Goal: Transaction & Acquisition: Obtain resource

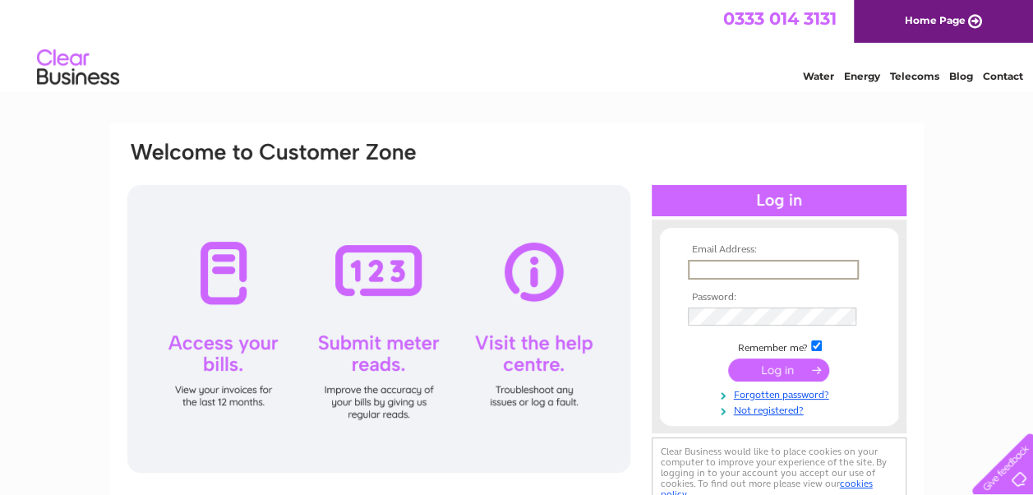
type input "grahamdenby85@aol.com"
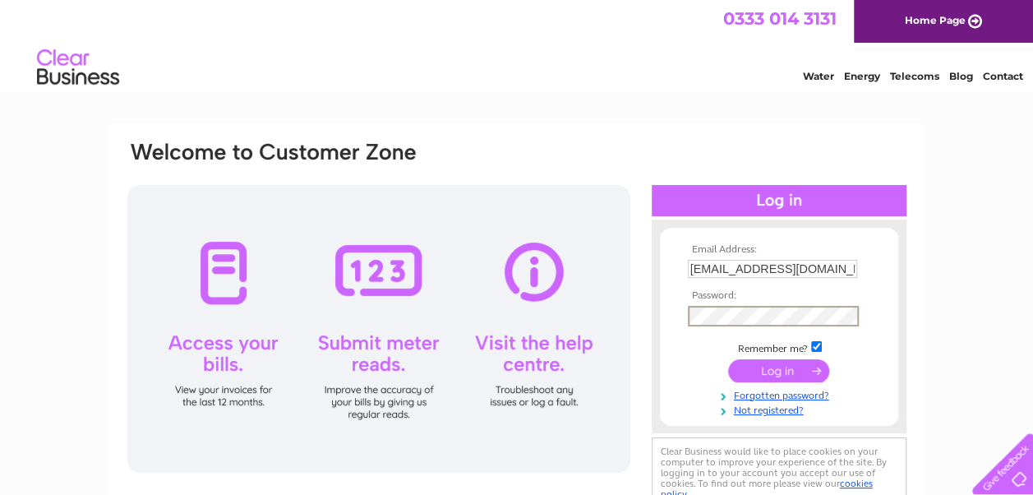
click at [770, 372] on input "submit" at bounding box center [778, 370] width 101 height 23
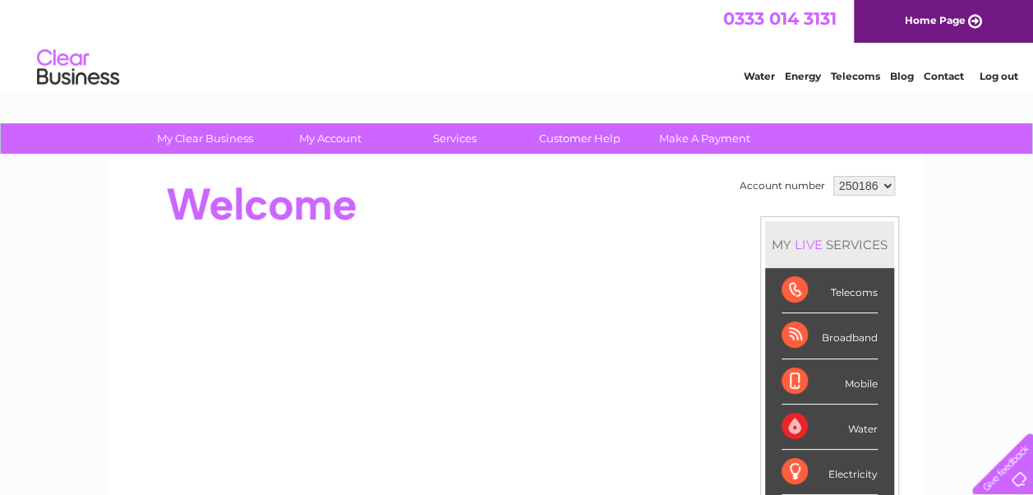
scroll to position [33, 0]
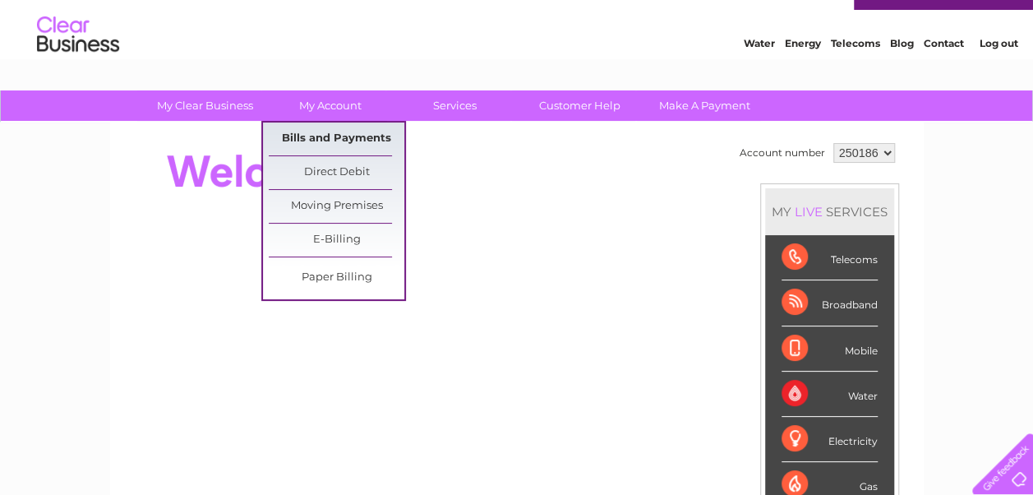
click at [320, 136] on link "Bills and Payments" at bounding box center [337, 138] width 136 height 33
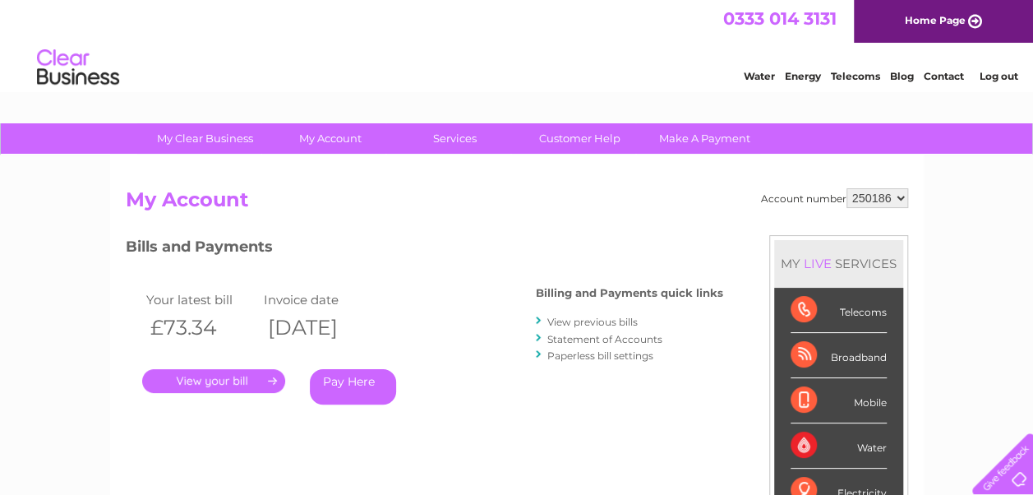
click at [592, 323] on link "View previous bills" at bounding box center [592, 322] width 90 height 12
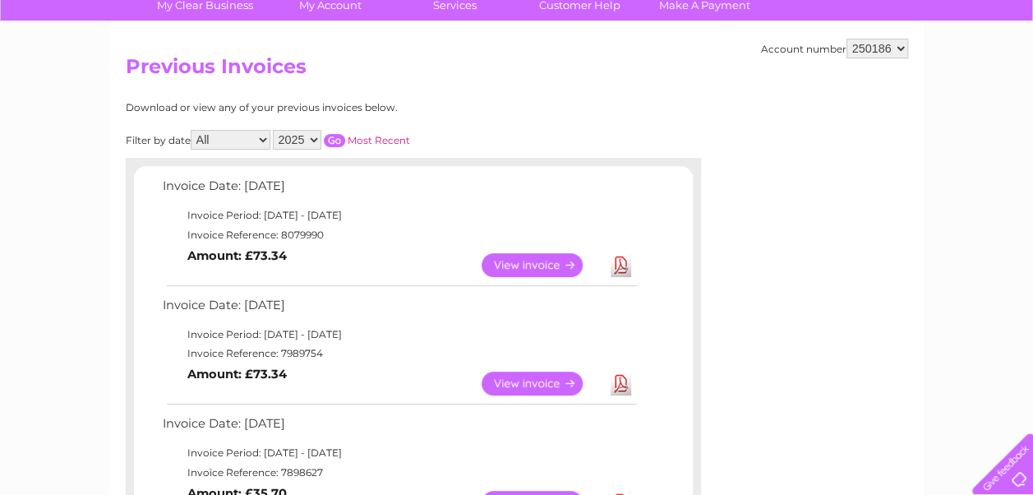
scroll to position [164, 0]
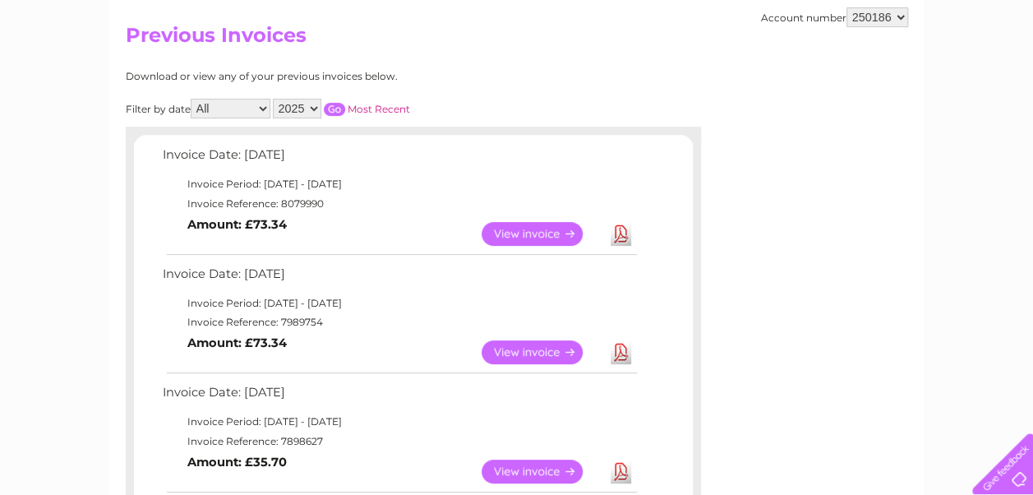
click at [534, 347] on link "View" at bounding box center [542, 352] width 121 height 24
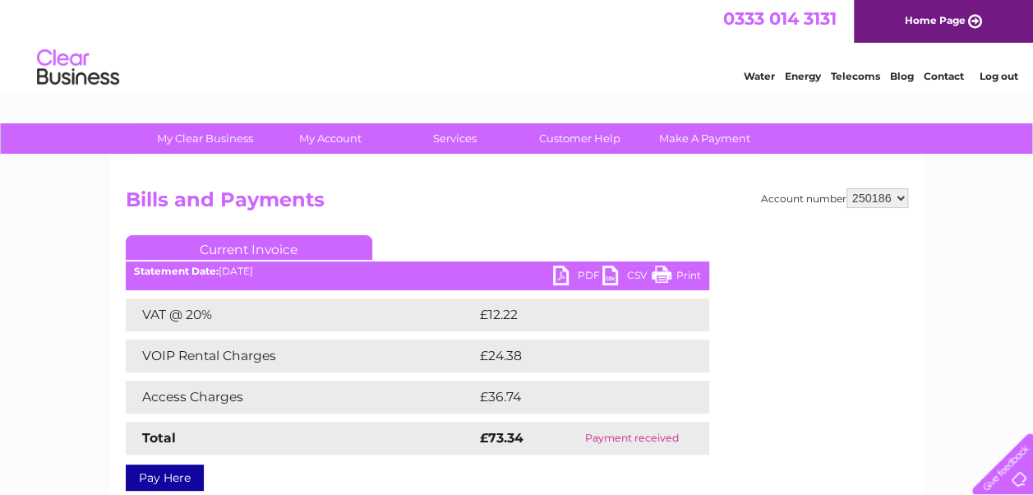
click at [689, 275] on link "Print" at bounding box center [676, 278] width 49 height 24
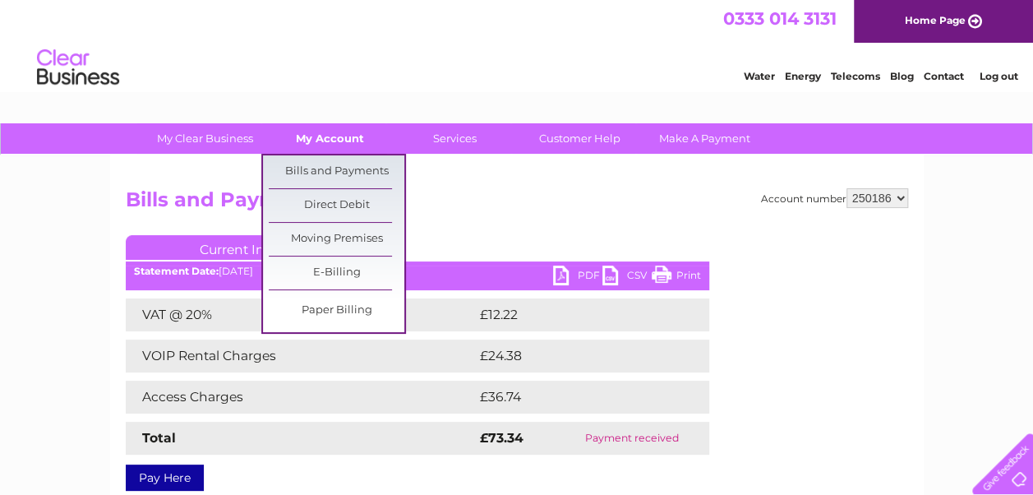
click at [337, 133] on link "My Account" at bounding box center [330, 138] width 136 height 30
click at [338, 167] on link "Bills and Payments" at bounding box center [337, 171] width 136 height 33
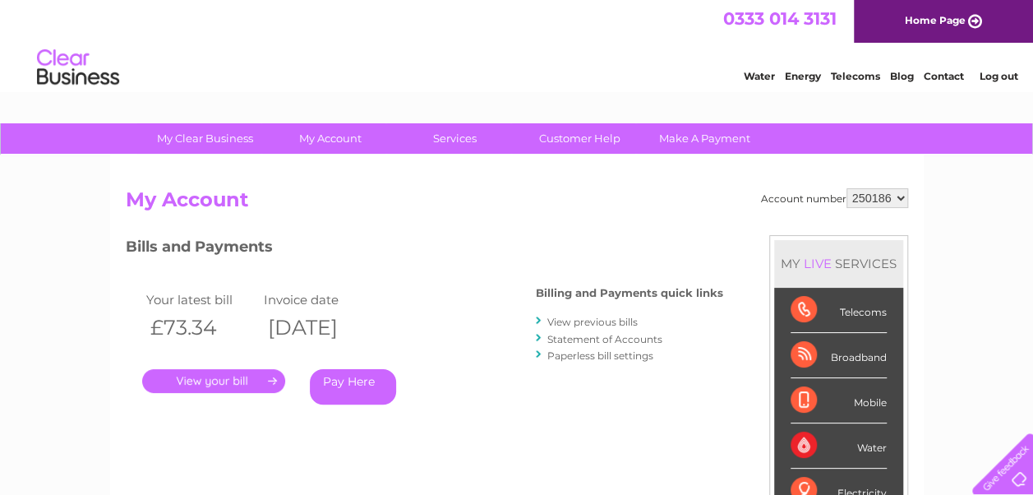
click at [593, 324] on link "View previous bills" at bounding box center [592, 322] width 90 height 12
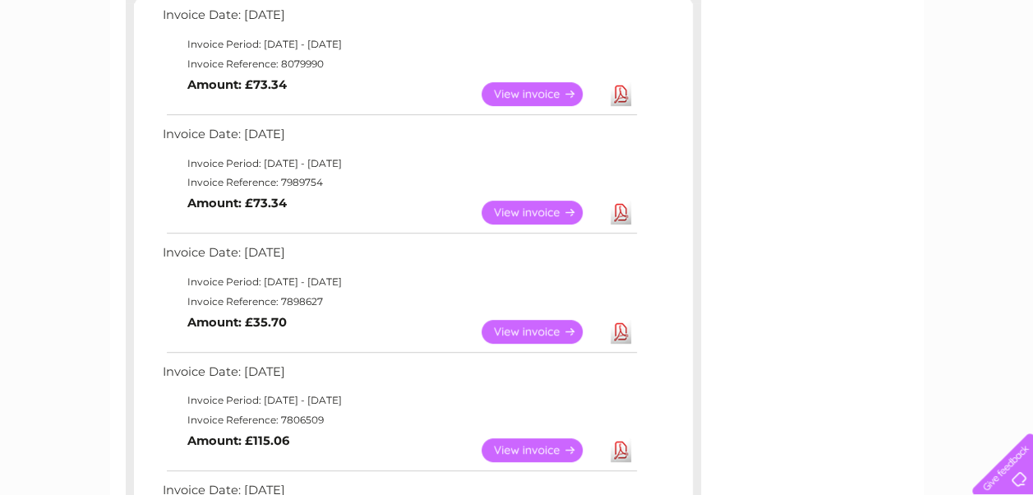
scroll to position [329, 0]
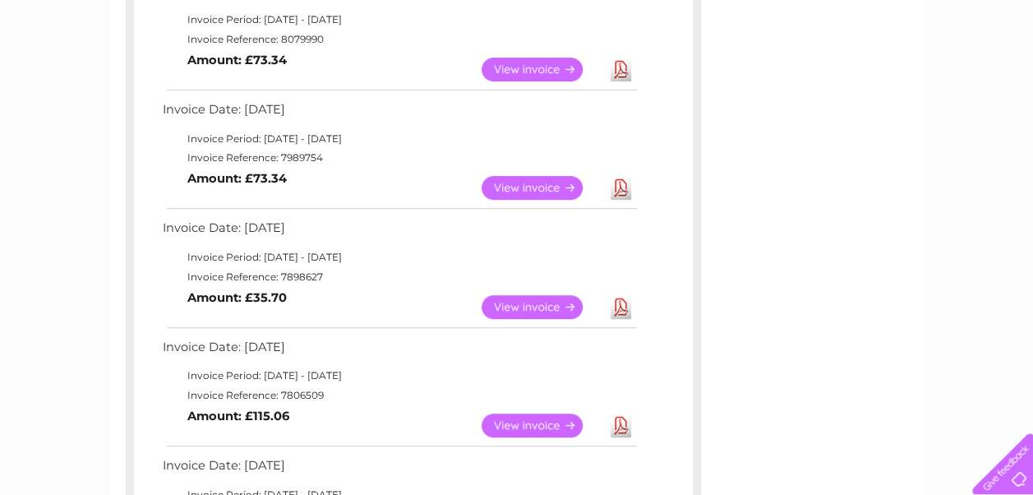
click at [544, 302] on link "View" at bounding box center [542, 307] width 121 height 24
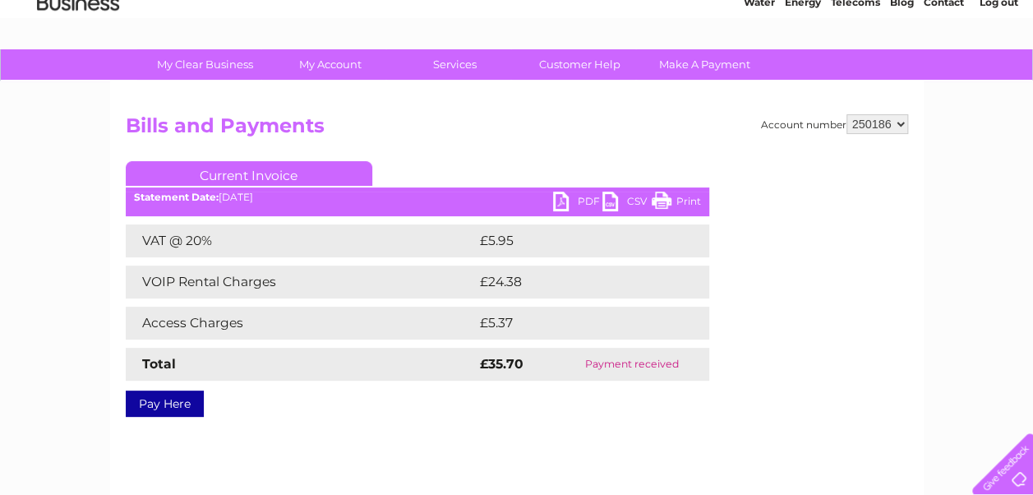
scroll to position [99, 0]
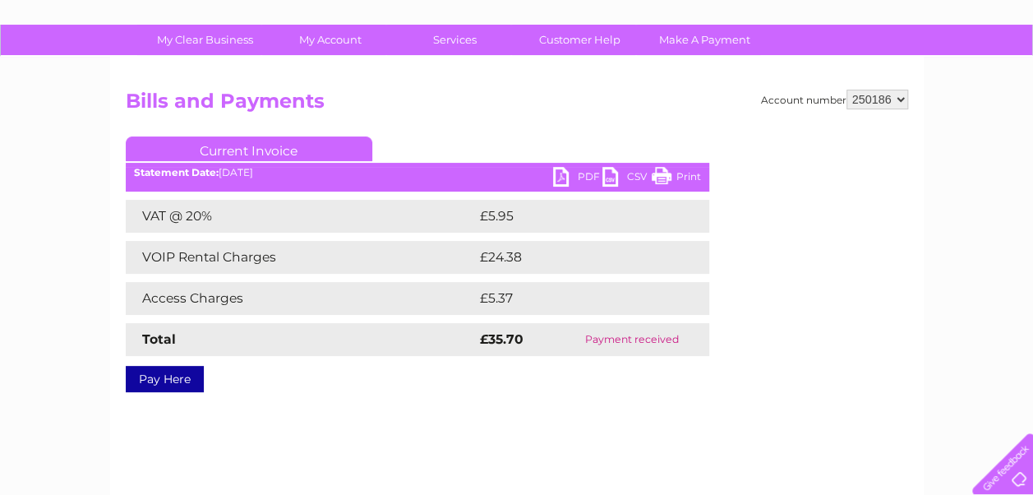
click at [686, 174] on link "Print" at bounding box center [676, 179] width 49 height 24
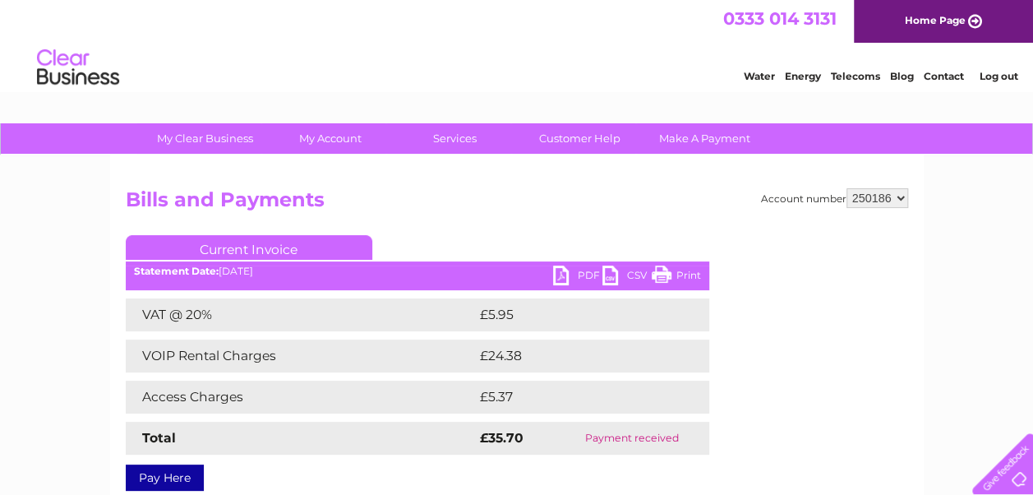
scroll to position [0, 0]
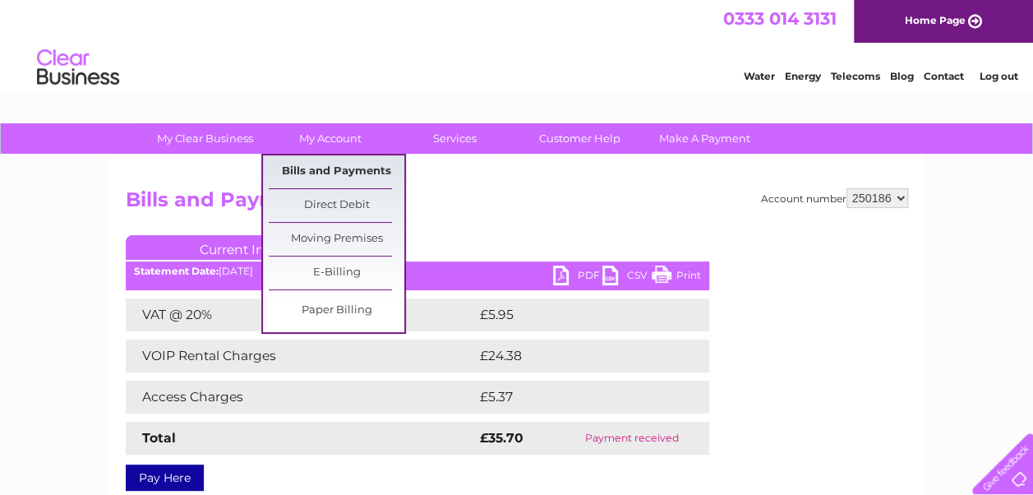
click at [355, 179] on link "Bills and Payments" at bounding box center [337, 171] width 136 height 33
click at [355, 173] on link "Bills and Payments" at bounding box center [337, 171] width 136 height 33
click at [334, 169] on link "Bills and Payments" at bounding box center [337, 171] width 136 height 33
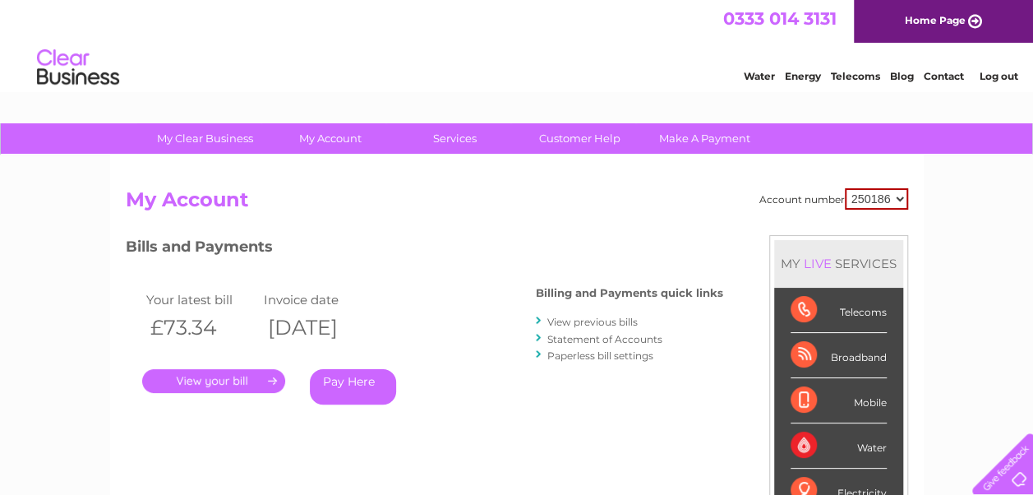
click at [1005, 76] on link "Log out" at bounding box center [998, 76] width 39 height 12
